Goal: Task Accomplishment & Management: Manage account settings

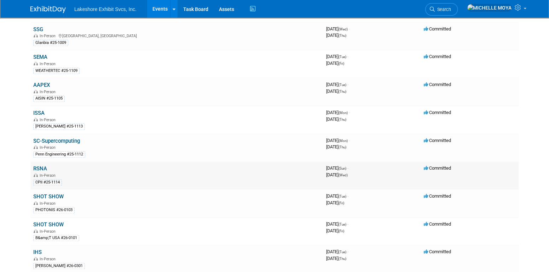
scroll to position [389, 0]
click at [59, 221] on link "SHOT SHOW" at bounding box center [48, 224] width 30 height 6
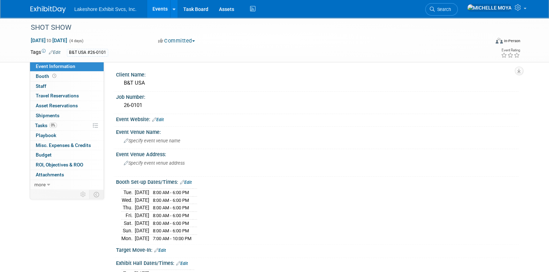
click at [160, 7] on link "Events" at bounding box center [160, 9] width 26 height 18
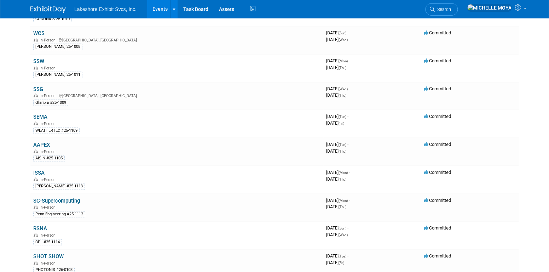
scroll to position [424, 0]
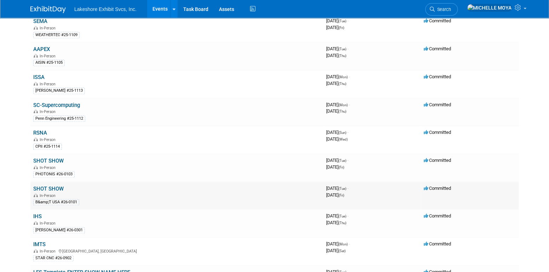
click at [74, 199] on div "B&amp;T USA #26-0101" at bounding box center [56, 202] width 46 height 6
click at [55, 185] on link "SHOT SHOW" at bounding box center [48, 188] width 30 height 6
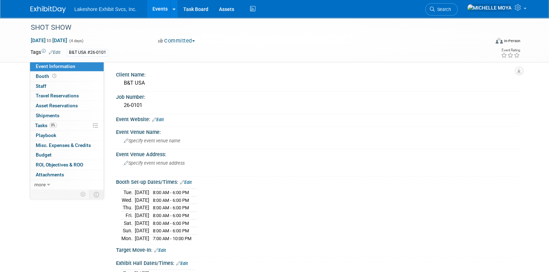
click at [56, 52] on link "Edit" at bounding box center [55, 52] width 12 height 5
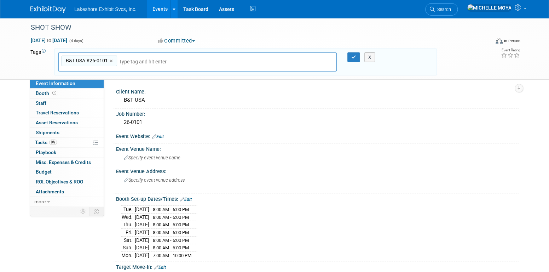
click at [70, 61] on span "B&T USA #26-0101" at bounding box center [86, 60] width 44 height 7
type input "B&T USA #26-0101"
click at [161, 4] on link "Events" at bounding box center [160, 9] width 26 height 18
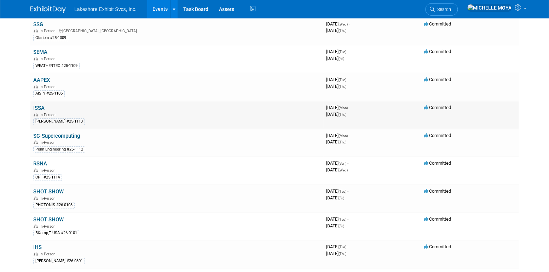
scroll to position [381, 0]
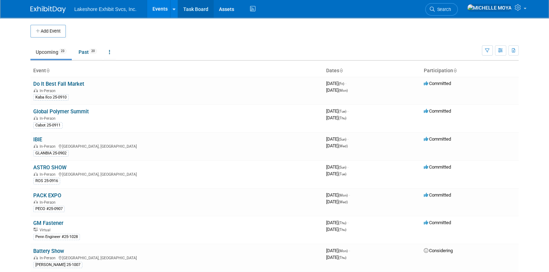
click at [189, 10] on link "Task Board" at bounding box center [196, 9] width 36 height 18
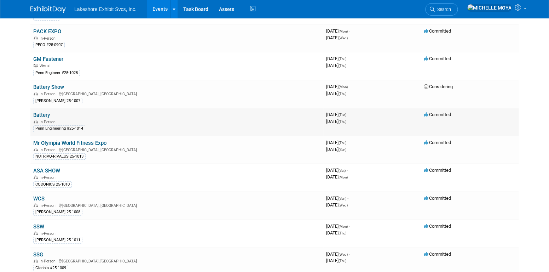
scroll to position [177, 0]
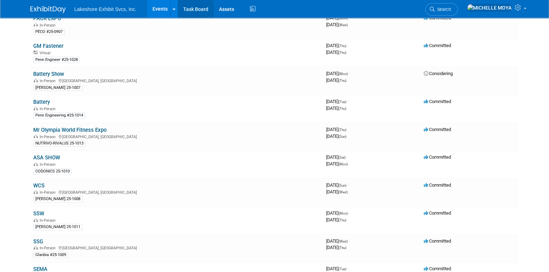
click at [207, 6] on link "Task Board" at bounding box center [196, 9] width 36 height 18
